Goal: Use online tool/utility: Utilize a website feature to perform a specific function

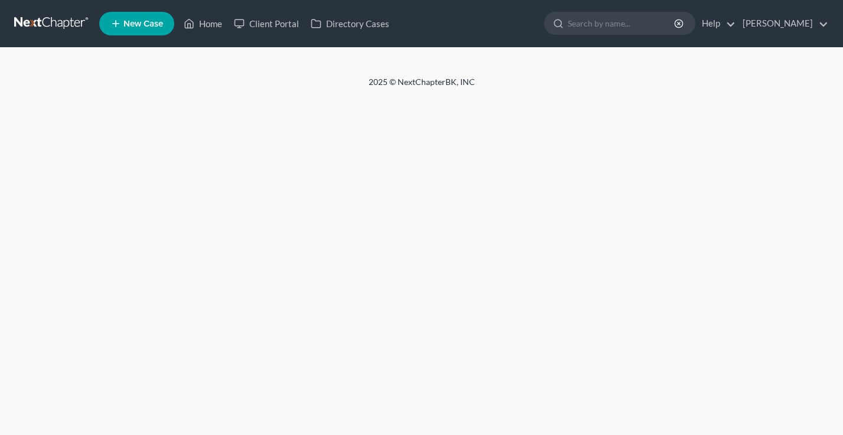
select select "18"
select select "0"
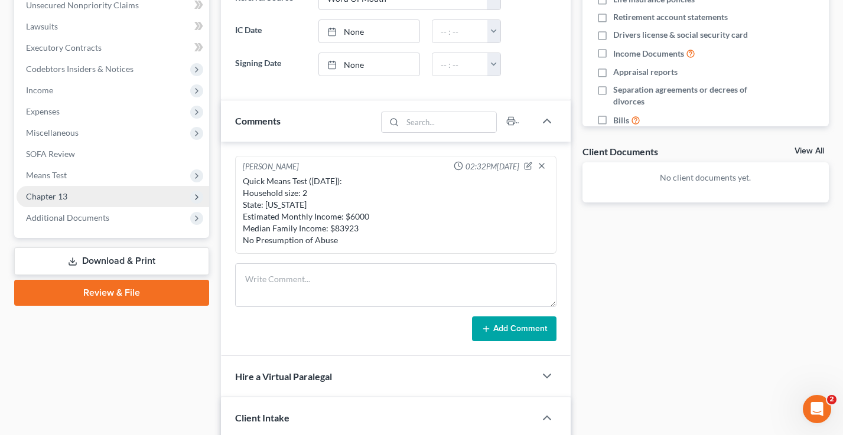
click at [72, 193] on span "Chapter 13" at bounding box center [113, 196] width 193 height 21
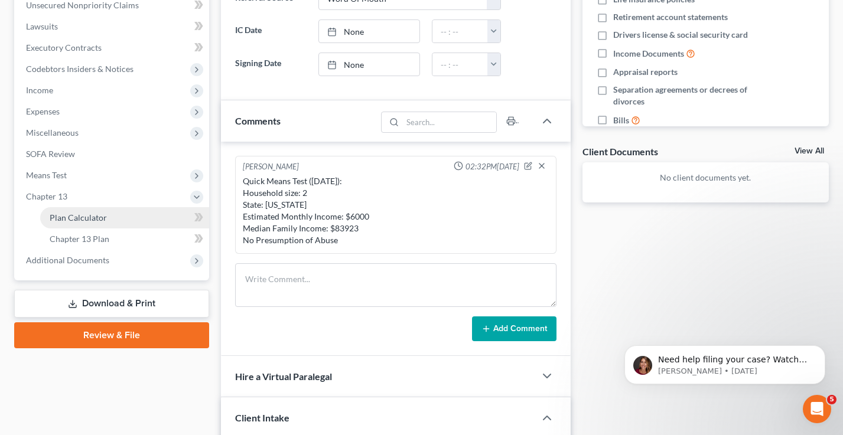
click at [84, 222] on link "Plan Calculator" at bounding box center [124, 217] width 169 height 21
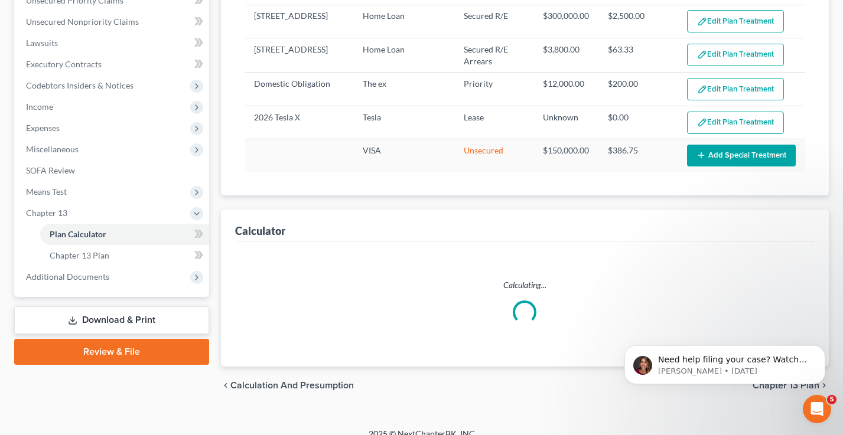
select select "59"
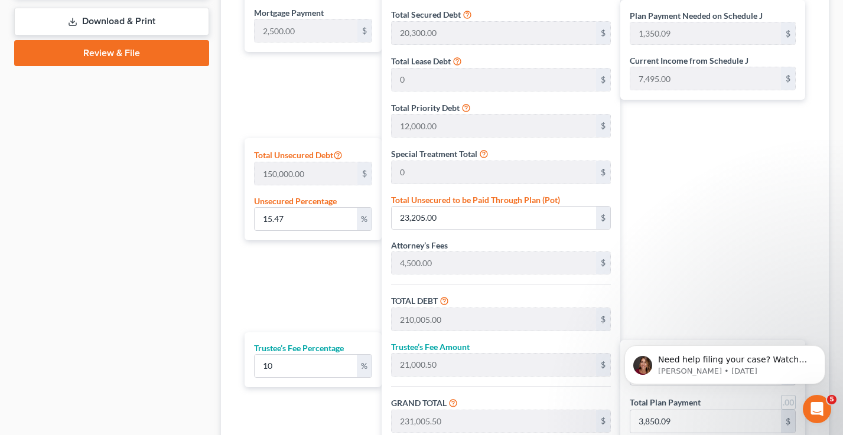
scroll to position [583, 0]
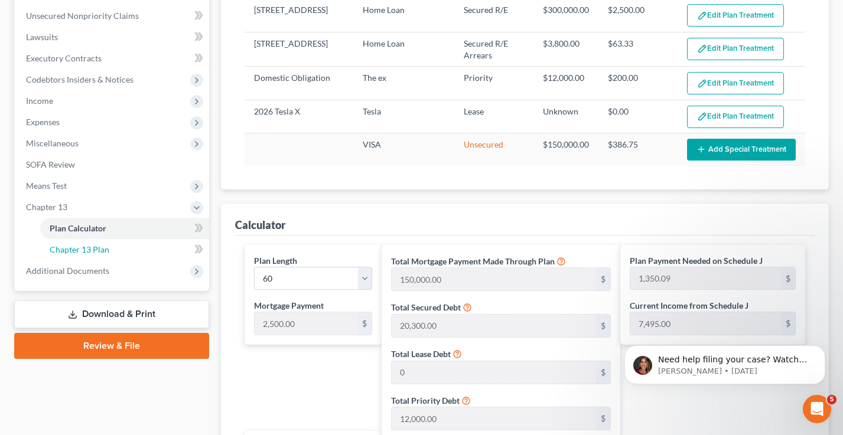
click at [116, 250] on link "Chapter 13 Plan" at bounding box center [124, 249] width 169 height 21
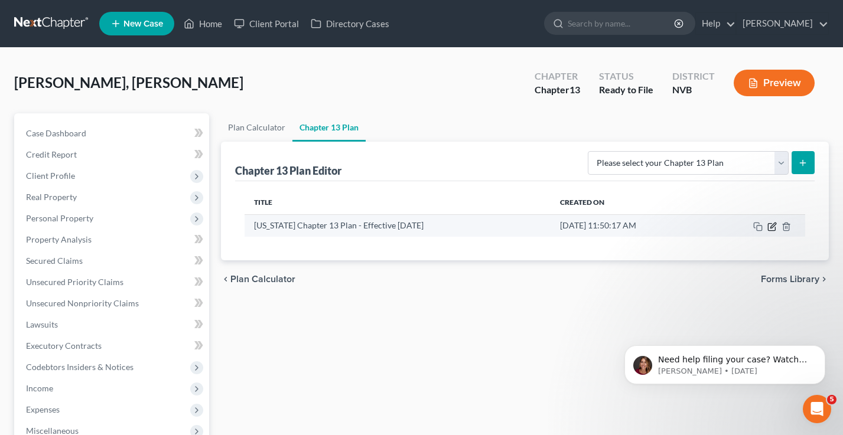
click at [772, 225] on icon "button" at bounding box center [772, 225] width 5 height 5
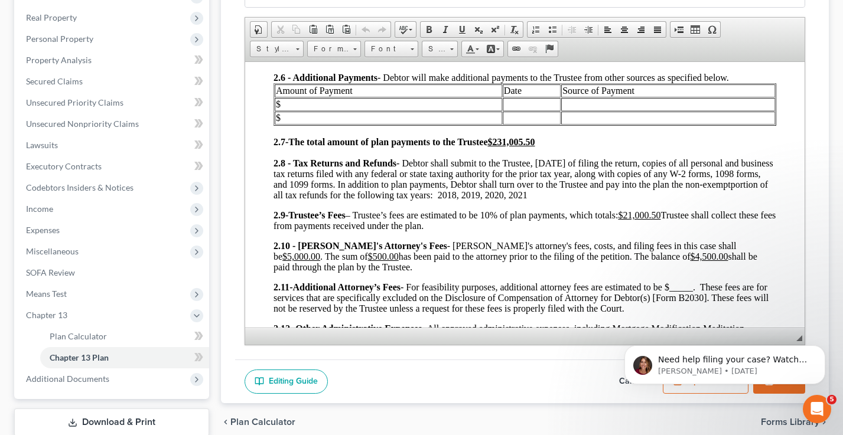
scroll to position [239, 0]
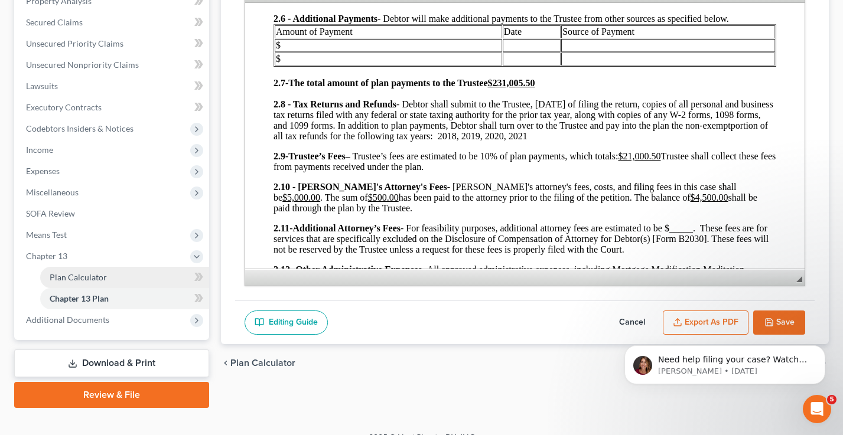
click at [90, 280] on span "Plan Calculator" at bounding box center [78, 277] width 57 height 10
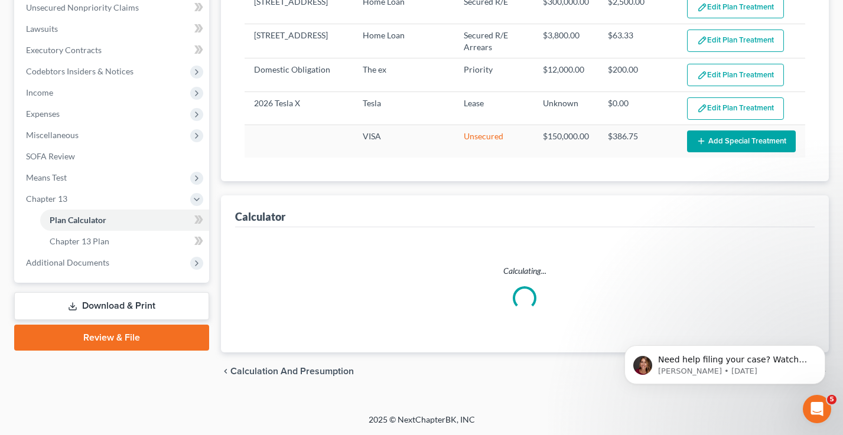
select select "59"
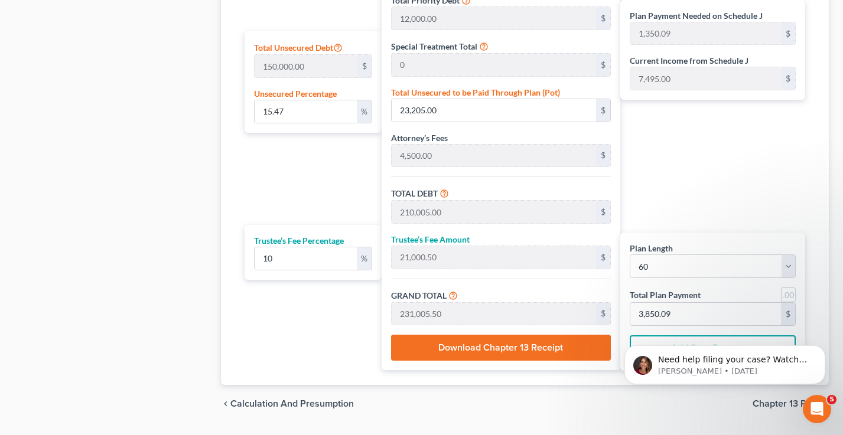
scroll to position [648, 0]
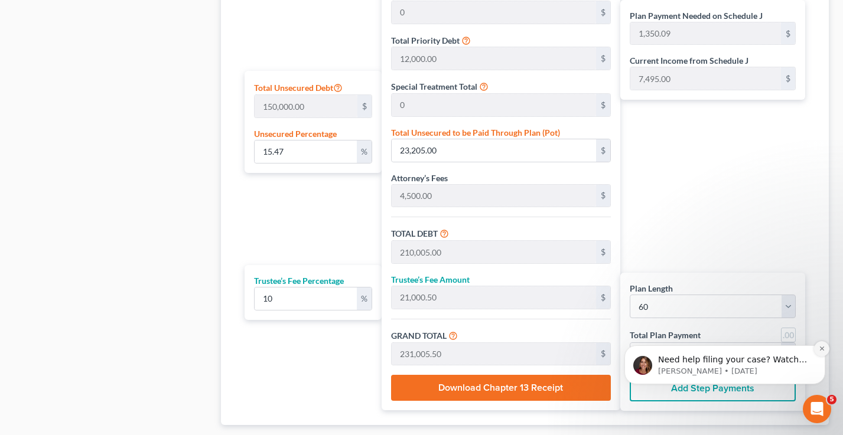
click at [820, 349] on icon "Dismiss notification" at bounding box center [822, 349] width 6 height 6
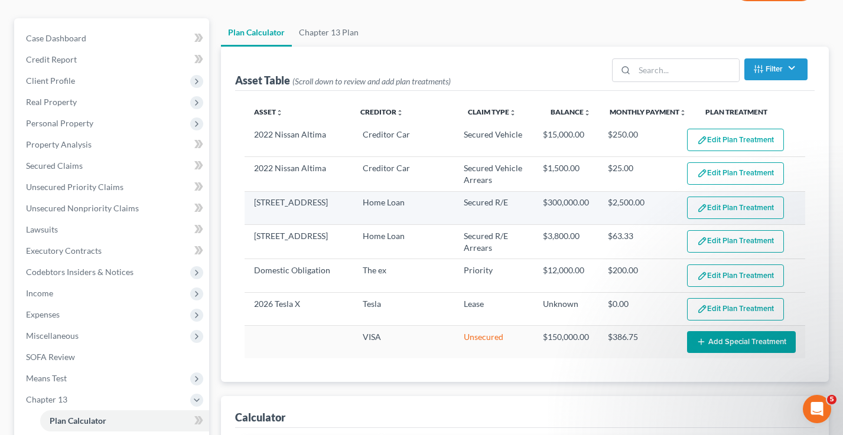
scroll to position [0, 0]
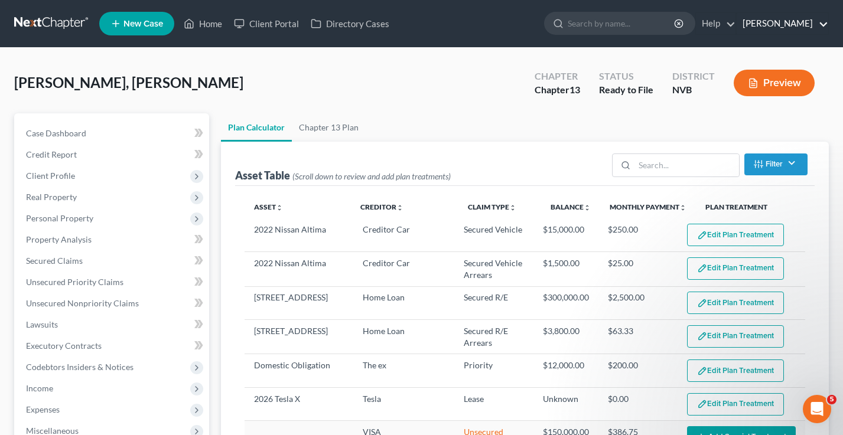
click at [786, 18] on link "[PERSON_NAME]" at bounding box center [783, 23] width 92 height 21
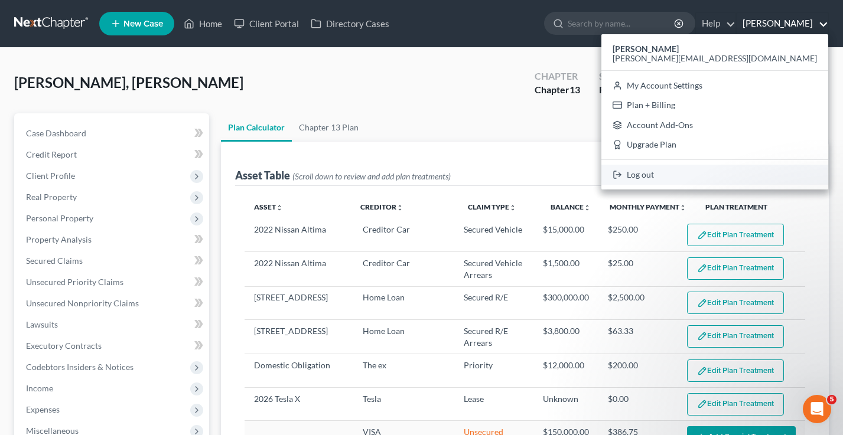
click at [759, 173] on link "Log out" at bounding box center [715, 175] width 227 height 20
